Goal: Information Seeking & Learning: Learn about a topic

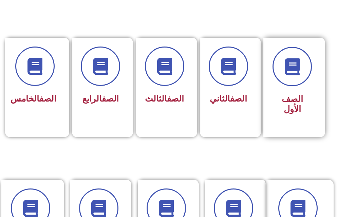
scroll to position [170, 0]
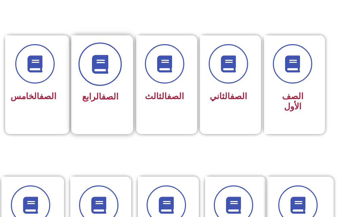
click at [106, 77] on span at bounding box center [99, 63] width 43 height 43
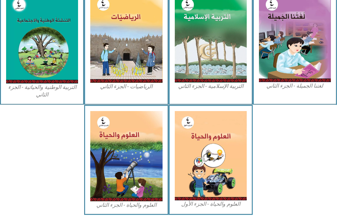
scroll to position [373, 0]
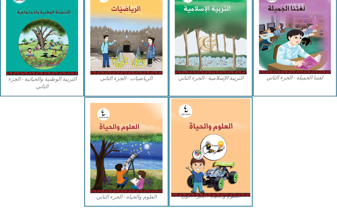
click at [209, 139] on img at bounding box center [210, 147] width 79 height 98
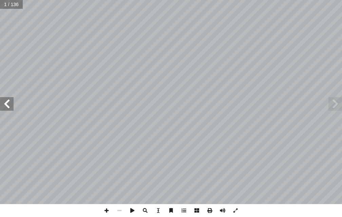
drag, startPoint x: 212, startPoint y: 137, endPoint x: 5, endPoint y: 106, distance: 209.2
click at [5, 106] on span at bounding box center [7, 104] width 14 height 14
click at [6, 105] on span at bounding box center [7, 104] width 14 height 14
click at [7, 104] on span at bounding box center [7, 104] width 14 height 14
click at [342, 46] on html "الصفحة الرئيسية الصف الأول الصف الثاني الصف الثالث الصف الرابع الصف الخامس الصف…" at bounding box center [171, 23] width 342 height 46
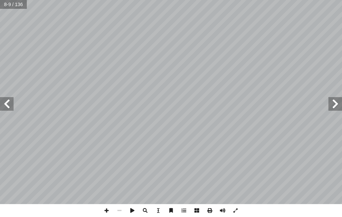
click at [342, 43] on html "الصفحة الرئيسية الصف الأول الصف الثاني الصف الثالث الصف الرابع الصف الخامس الصف…" at bounding box center [171, 23] width 342 height 46
click at [342, 46] on html "الصفحة الرئيسية الصف الأول الصف الثاني الصف الثالث الصف الرابع الصف الخامس الصف…" at bounding box center [171, 23] width 342 height 46
